Goal: Complete application form

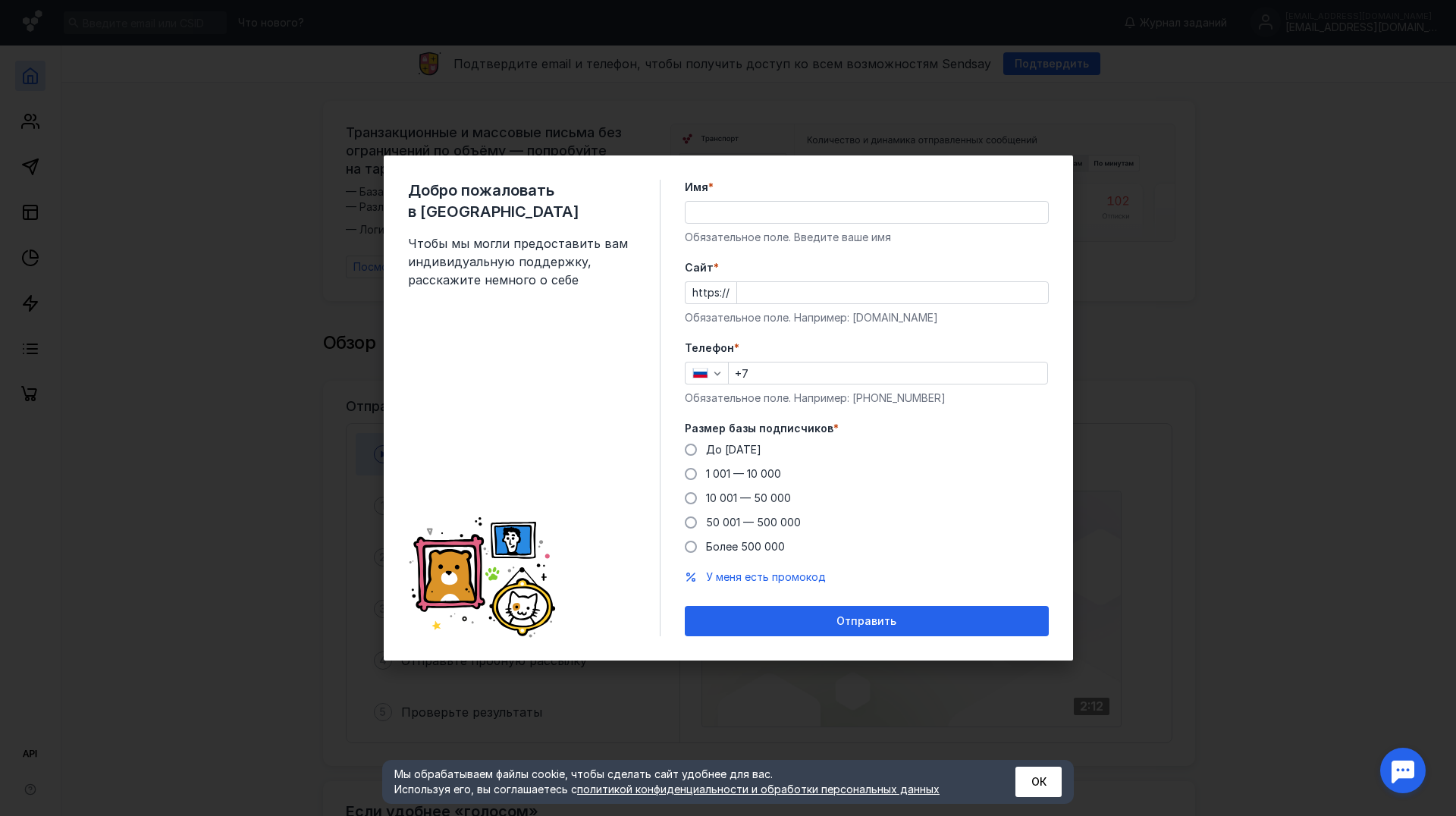
click at [770, 211] on input "Имя *" at bounding box center [867, 212] width 362 height 21
click at [771, 211] on input "Имя *" at bounding box center [867, 212] width 362 height 21
type input "модульно"
click at [780, 284] on input "Cайт *" at bounding box center [893, 292] width 311 height 21
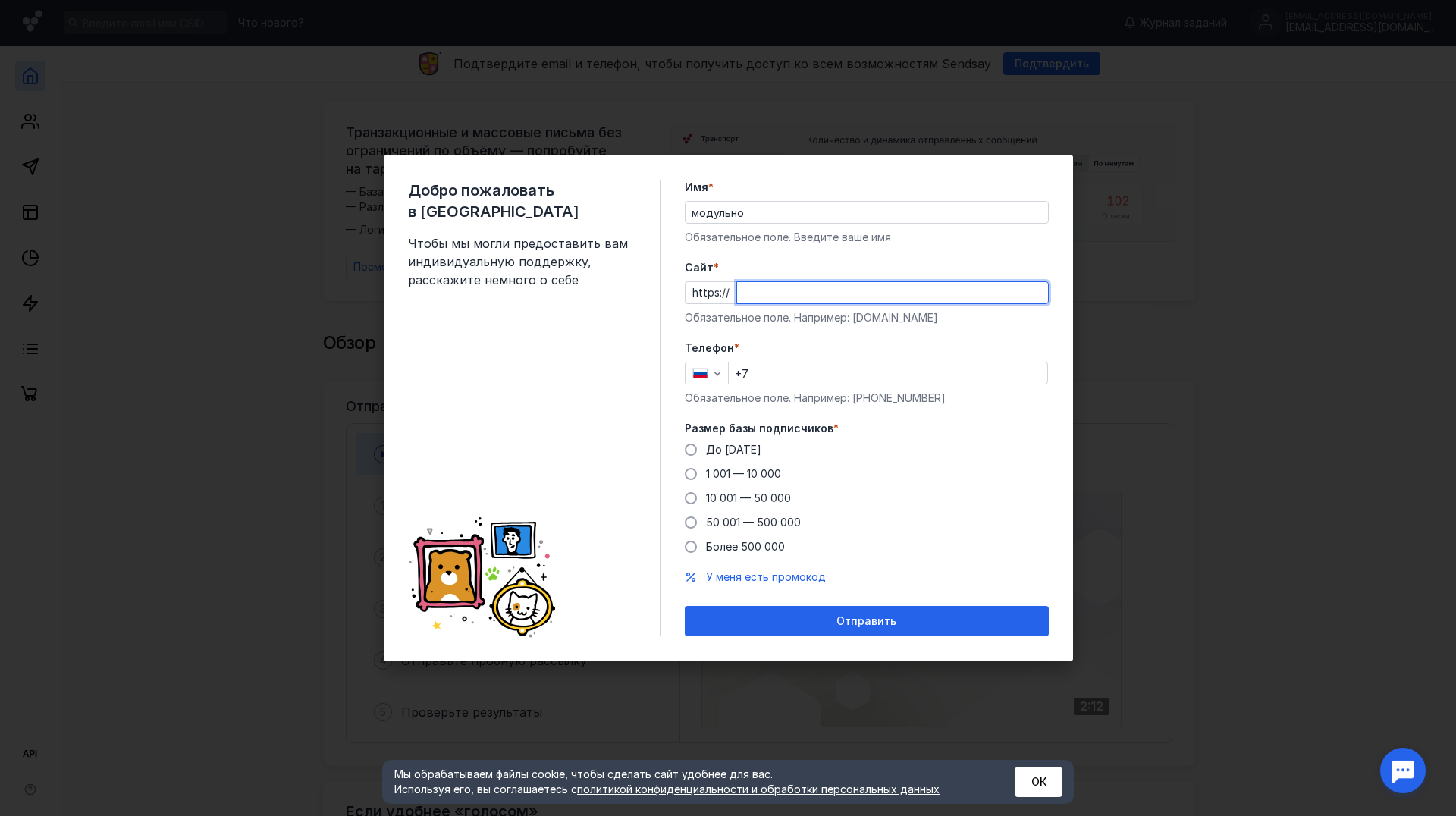
click at [779, 292] on input "Cайт *" at bounding box center [893, 292] width 311 height 21
click at [772, 290] on input "Cайт *" at bounding box center [893, 292] width 311 height 21
type input "м"
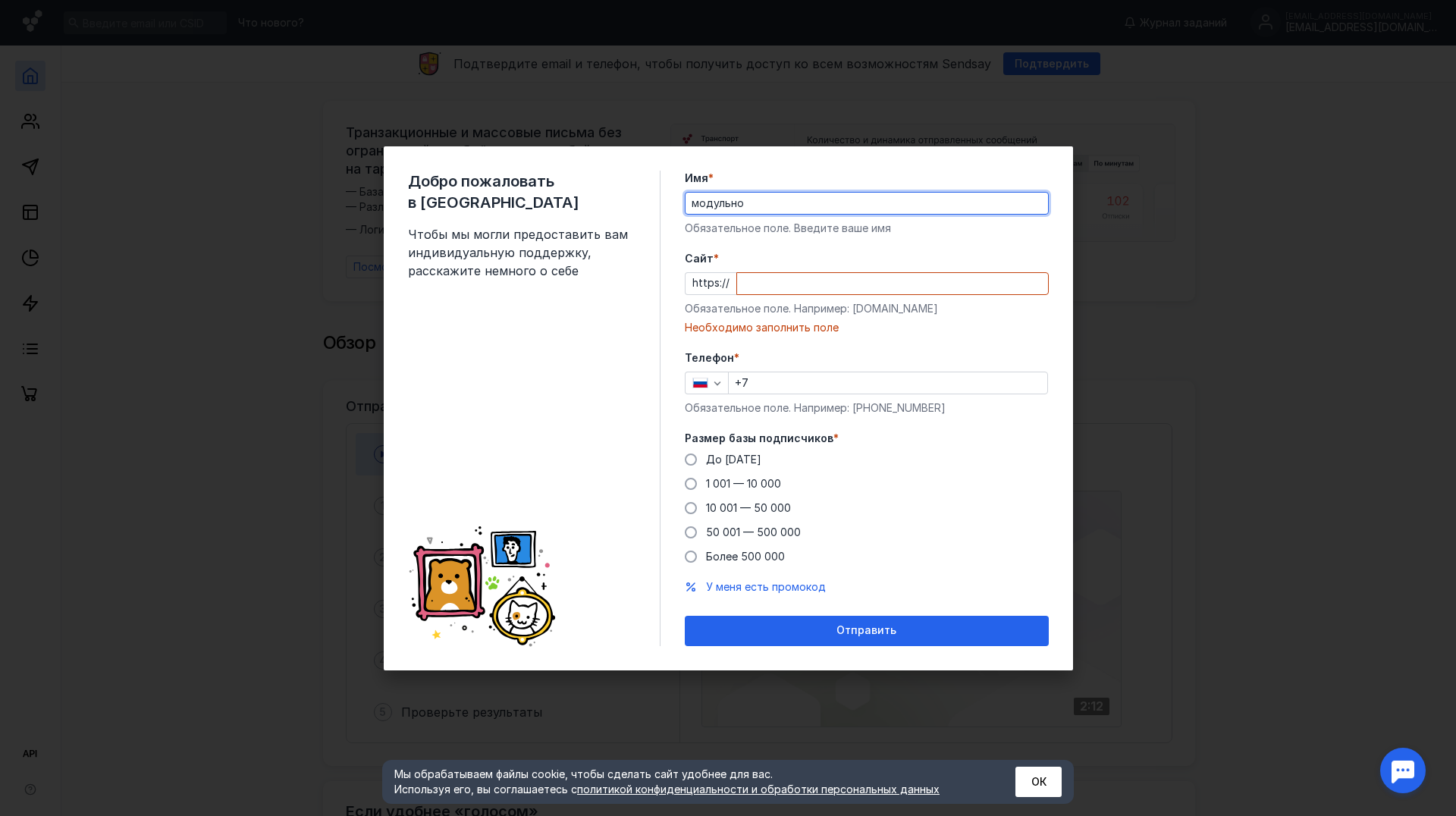
drag, startPoint x: 756, startPoint y: 211, endPoint x: 652, endPoint y: 213, distance: 104.0
click at [652, 213] on div "Добро пожаловать в Sendsay Чтобы мы могли предоставить вам индивидуальную подде…" at bounding box center [729, 408] width 690 height 524
type input "спортивная"
click at [848, 282] on input "Cайт *" at bounding box center [893, 284] width 311 height 21
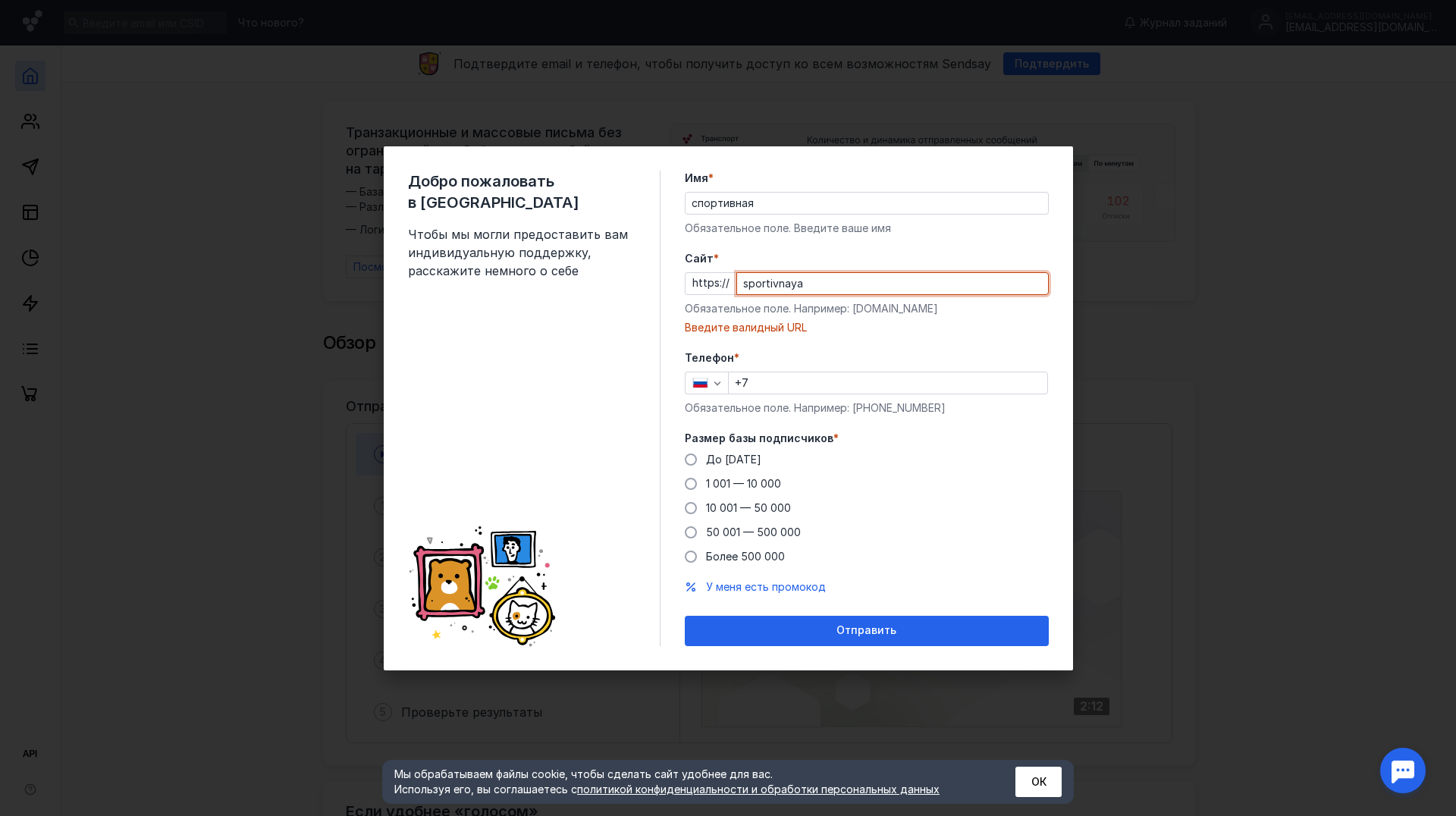
type input "sportivnaya"
click at [796, 348] on form "Имя * спортивная Обязательное поле. Введите ваше имя [PERSON_NAME] * https:// s…" at bounding box center [867, 409] width 364 height 476
click at [793, 346] on form "Имя * спортивная Обязательное поле. Введите ваше имя [PERSON_NAME] * https:// s…" at bounding box center [867, 409] width 364 height 476
click at [797, 381] on input "+7" at bounding box center [888, 382] width 318 height 21
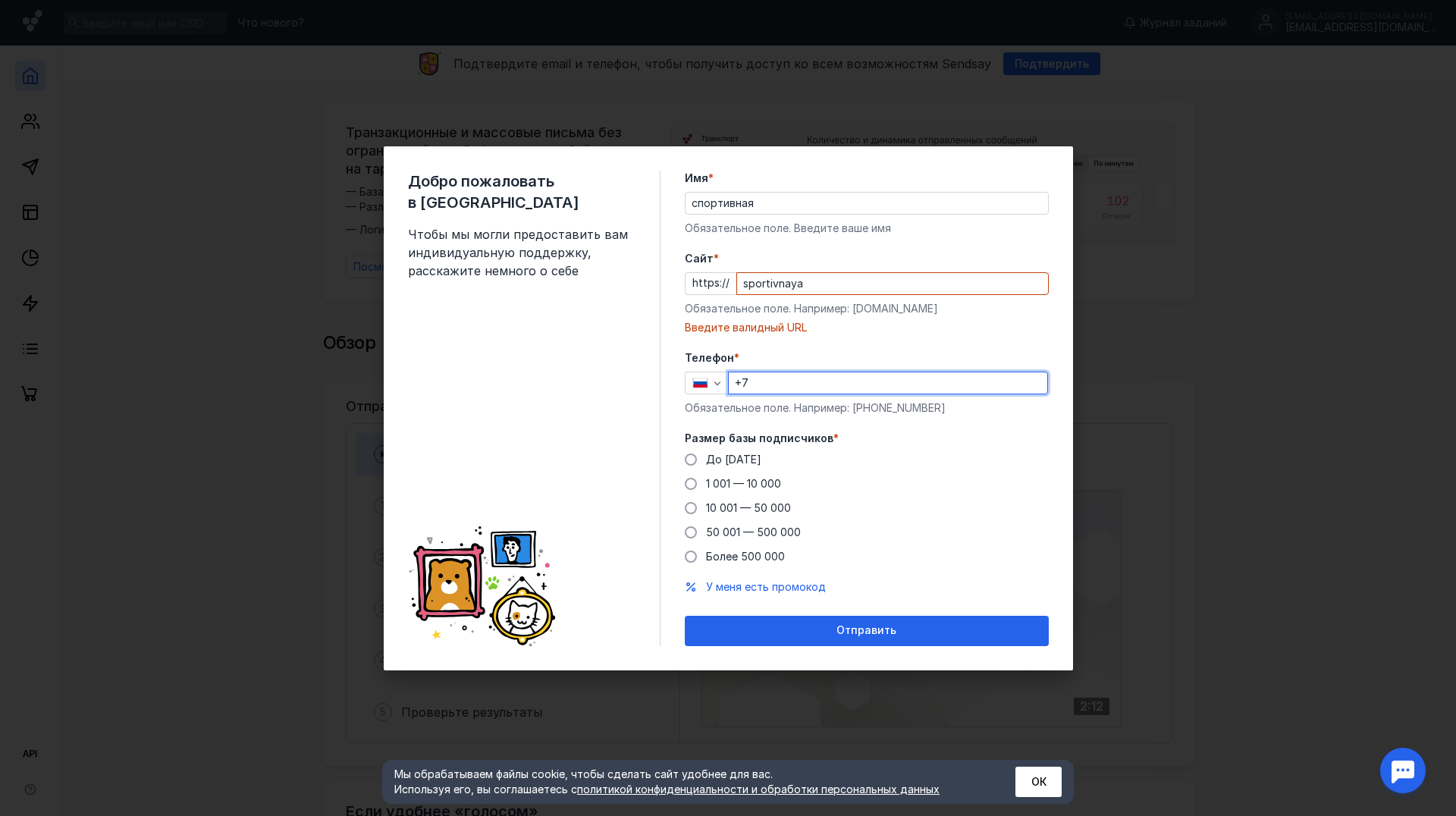
click at [797, 380] on input "+7" at bounding box center [888, 382] width 318 height 21
click at [795, 380] on input "+7" at bounding box center [888, 382] width 318 height 21
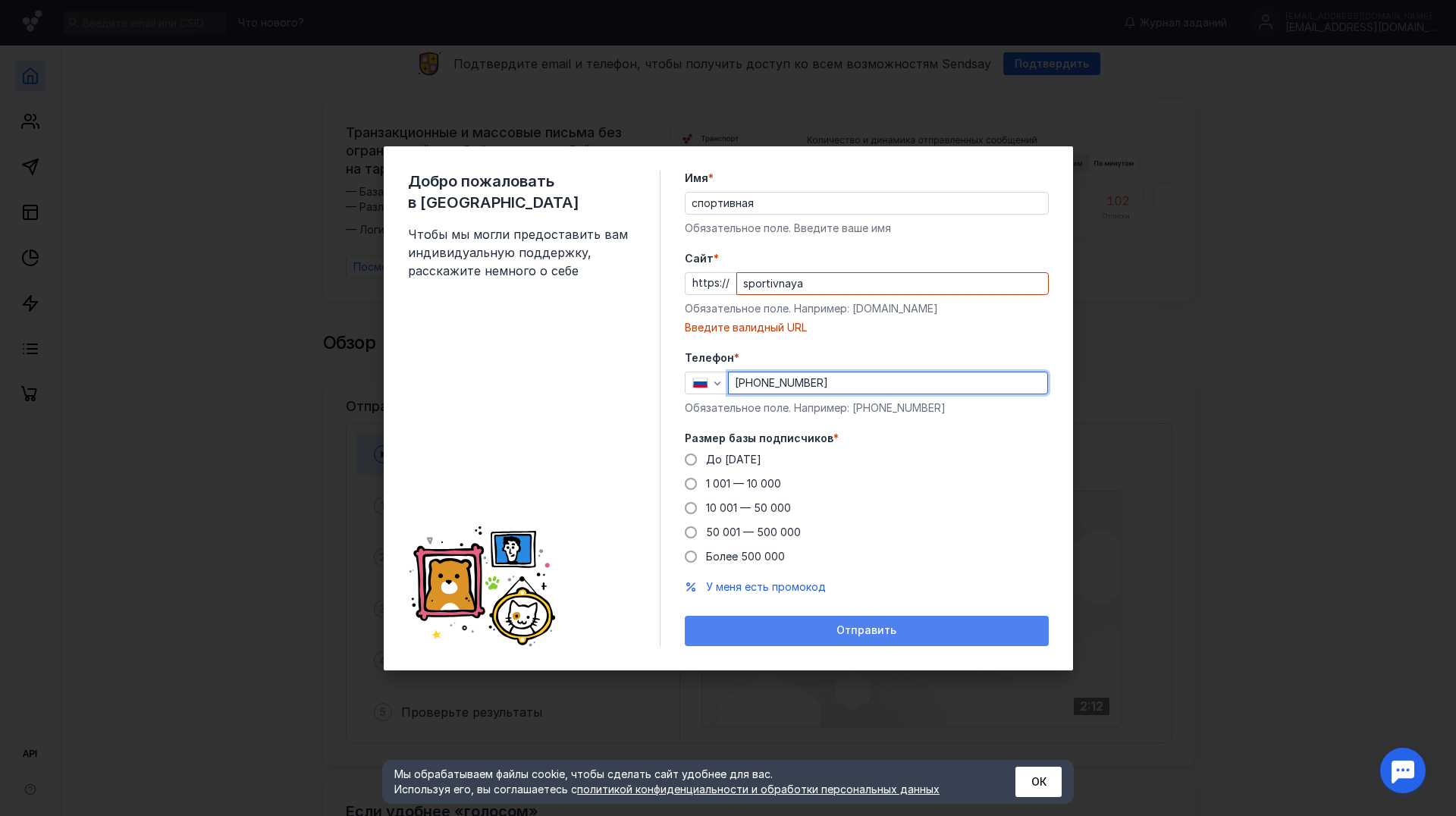
type input "[PHONE_NUMBER]"
click at [895, 630] on div "Отправить" at bounding box center [866, 630] width 348 height 13
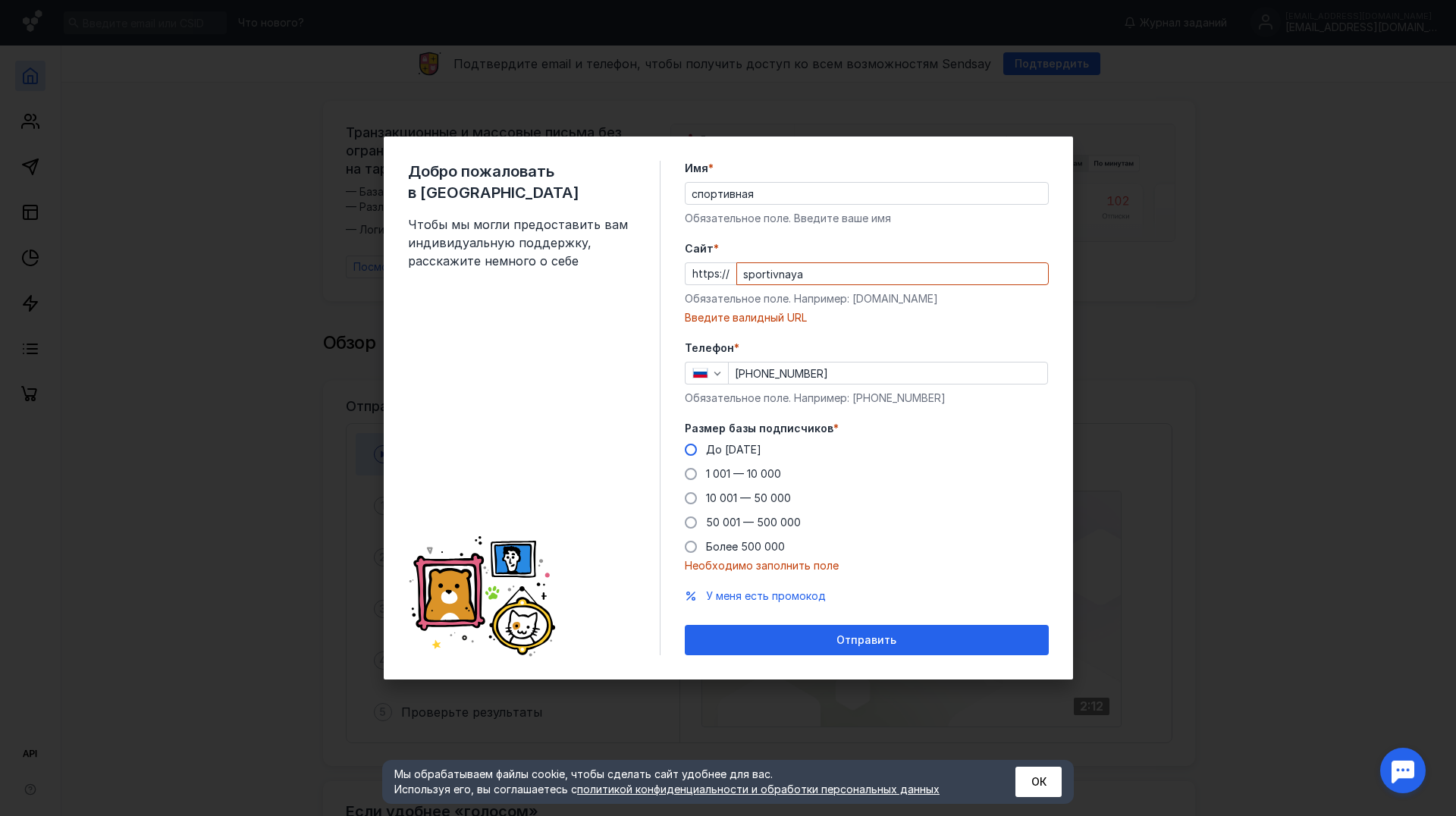
click at [704, 450] on label "До [DATE]" at bounding box center [723, 449] width 77 height 16
click at [0, 0] on input "До [DATE]" at bounding box center [0, 0] width 0 height 0
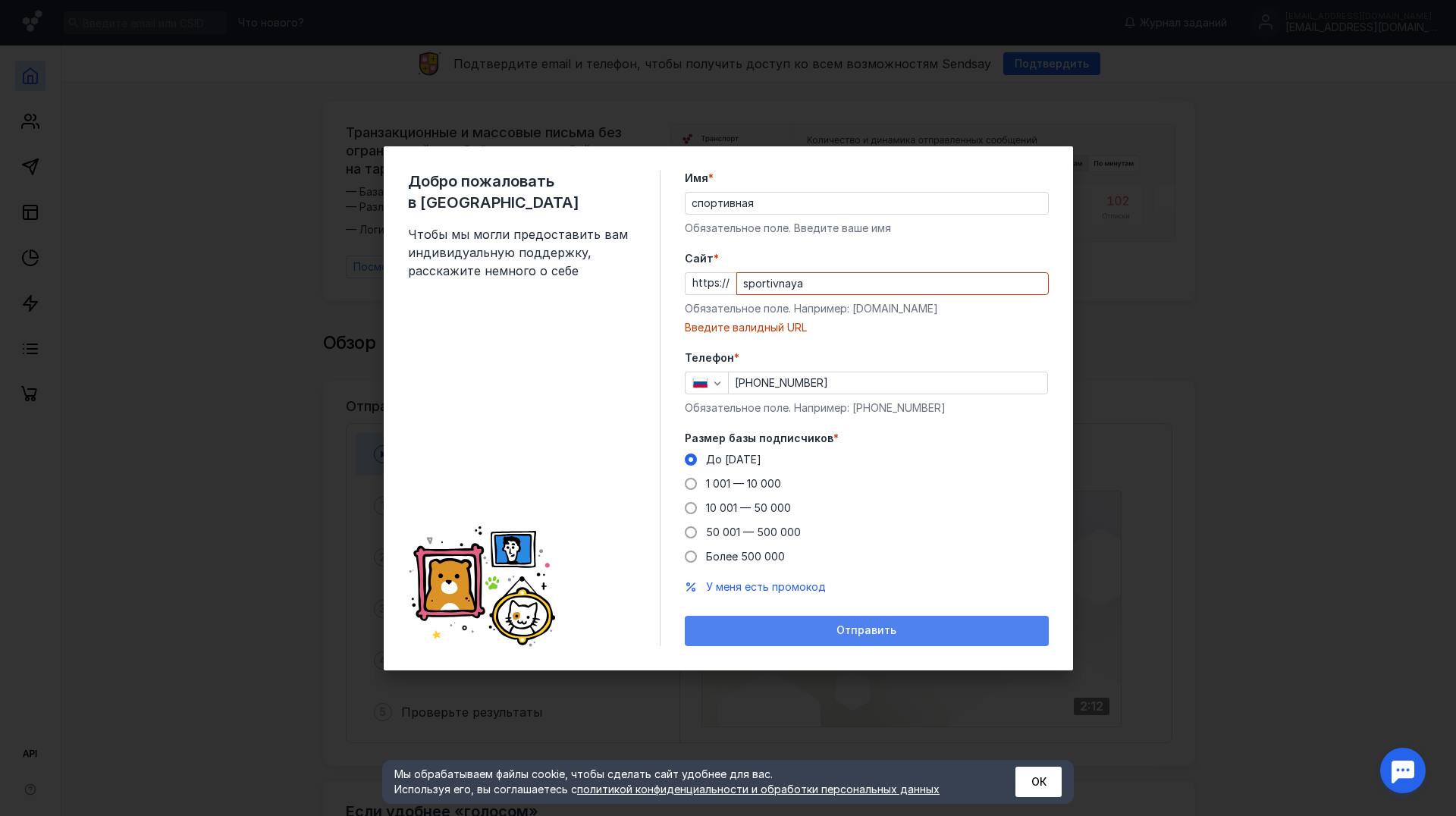
click at [894, 628] on span "Отправить" at bounding box center [867, 630] width 60 height 13
click at [837, 630] on div "Отправить" at bounding box center [866, 630] width 348 height 13
click at [986, 515] on div "До [DATE] 1 001 — 10 000 10 001 — 50 000 50 001 — 500 000 Более 500 000" at bounding box center [867, 508] width 364 height 113
click at [1171, 210] on div "Добро пожаловать в Sendsay Чтобы мы могли предоставить вам индивидуальную подде…" at bounding box center [728, 408] width 1456 height 816
click at [1129, 647] on div "Добро пожаловать в Sendsay Чтобы мы могли предоставить вам индивидуальную подде…" at bounding box center [728, 408] width 1456 height 816
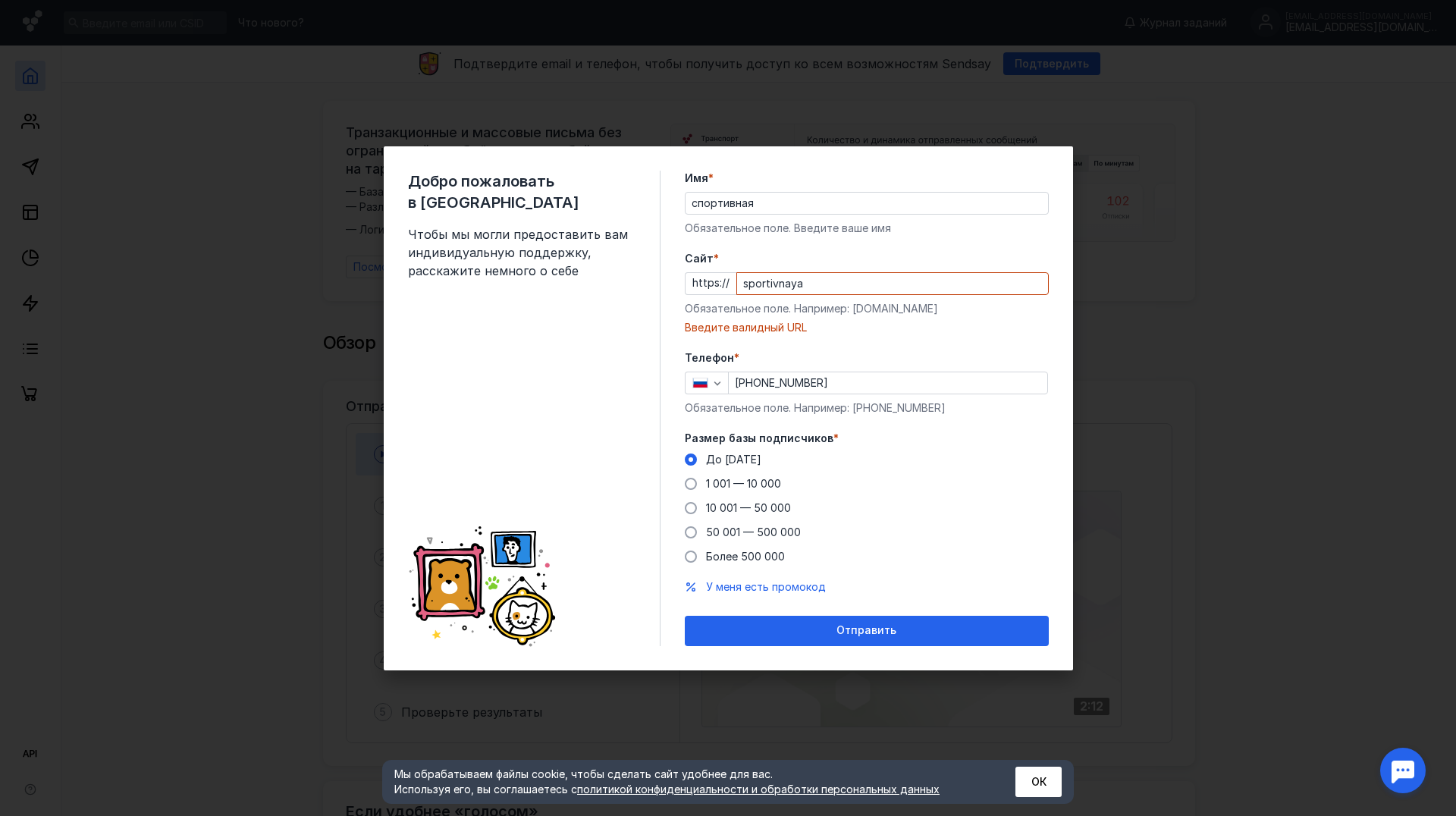
drag, startPoint x: 1294, startPoint y: 330, endPoint x: 1136, endPoint y: 188, distance: 212.4
click at [1294, 328] on div "Добро пожаловать в Sendsay Чтобы мы могли предоставить вам индивидуальную подде…" at bounding box center [728, 408] width 1456 height 816
